Goal: Navigation & Orientation: Understand site structure

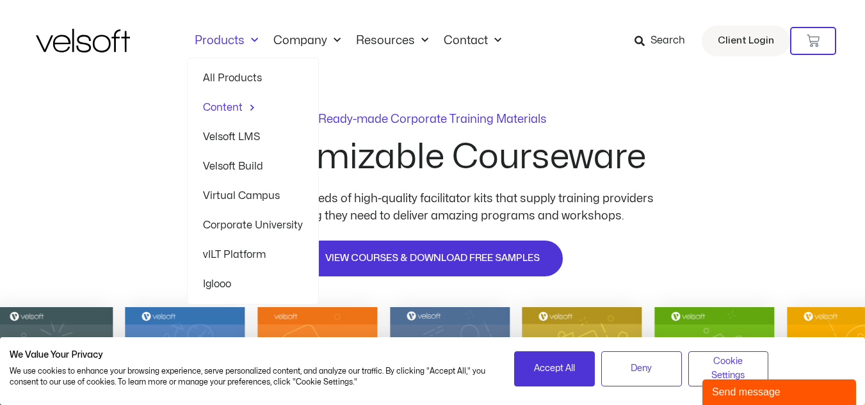
click at [246, 42] on span "Menu" at bounding box center [251, 40] width 13 height 21
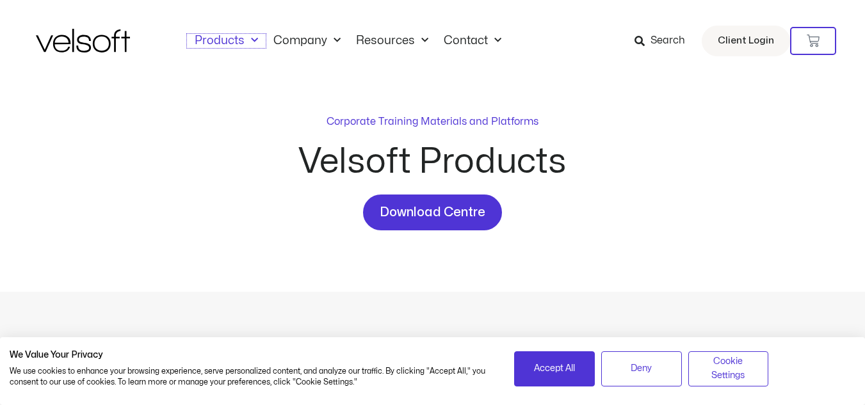
click at [254, 40] on span "Menu" at bounding box center [251, 40] width 13 height 21
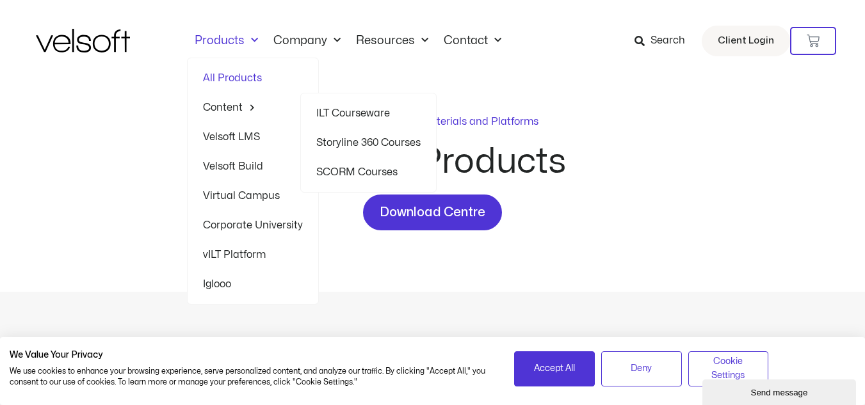
click at [235, 106] on link "Content" at bounding box center [253, 107] width 100 height 29
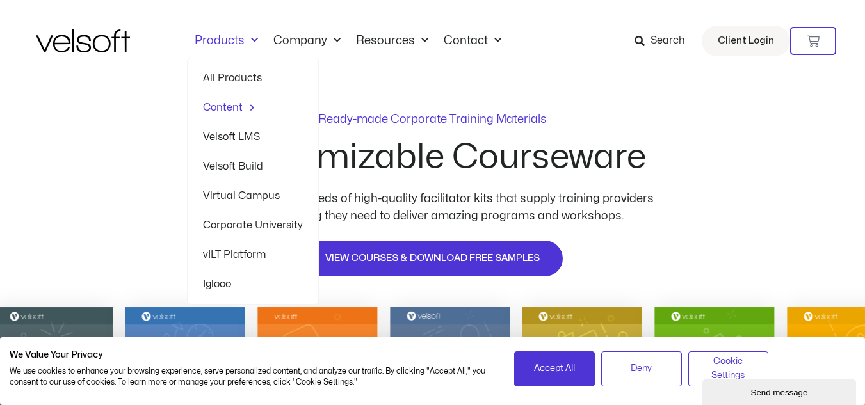
click at [249, 43] on span "Menu" at bounding box center [251, 40] width 13 height 21
